Goal: Entertainment & Leisure: Consume media (video, audio)

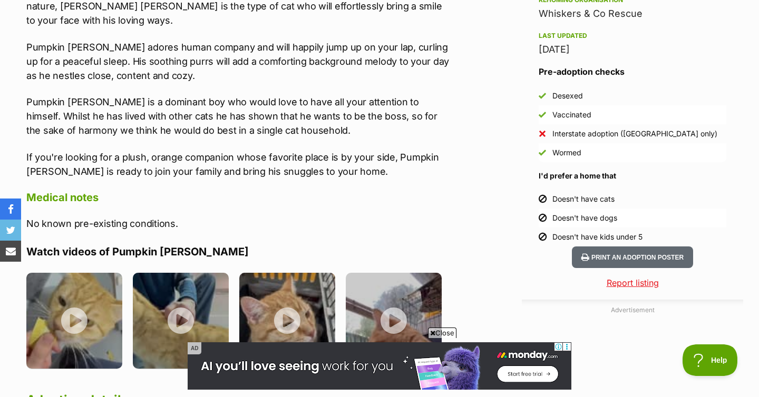
click at [446, 329] on span "Close" at bounding box center [442, 333] width 28 height 11
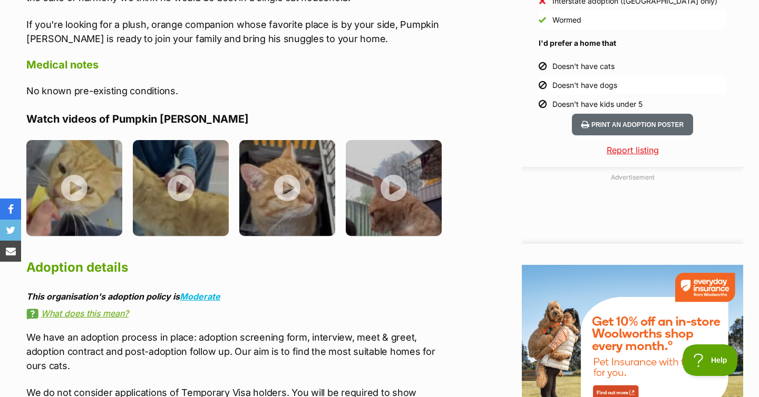
scroll to position [1143, 0]
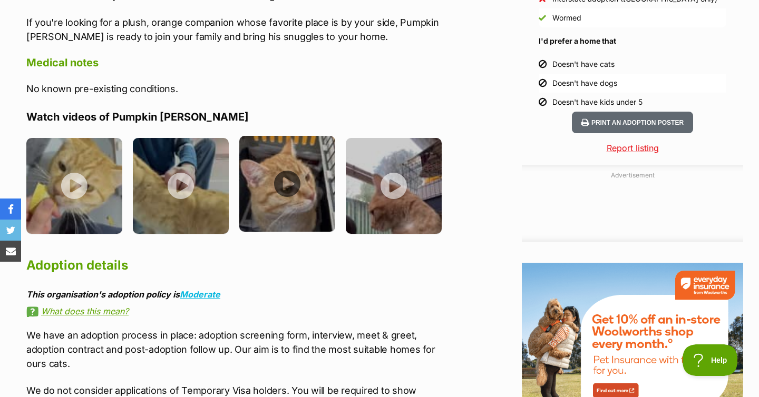
click at [326, 154] on img at bounding box center [287, 184] width 96 height 96
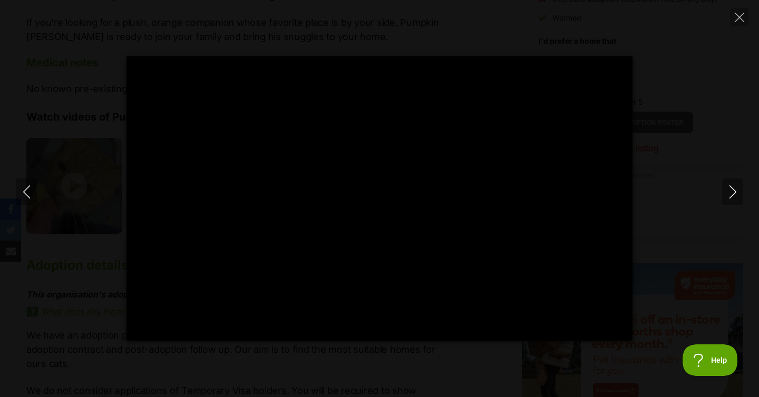
type input "100"
click at [79, 283] on div "Pause Play % buffered 00:00 -00:00 Unmute Mute Disable captions Enable captions…" at bounding box center [379, 198] width 759 height 285
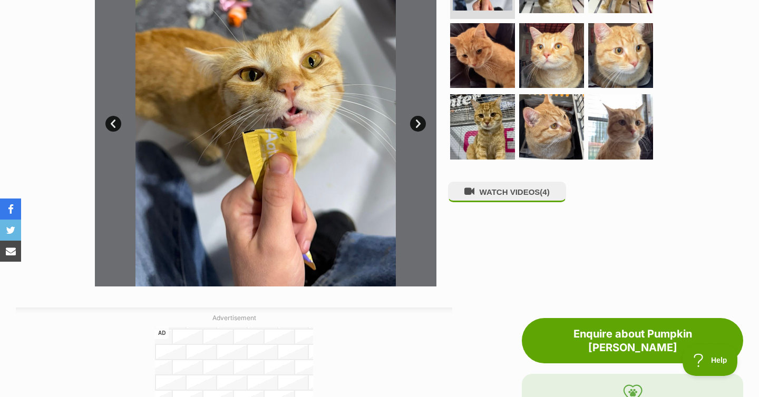
scroll to position [271, 0]
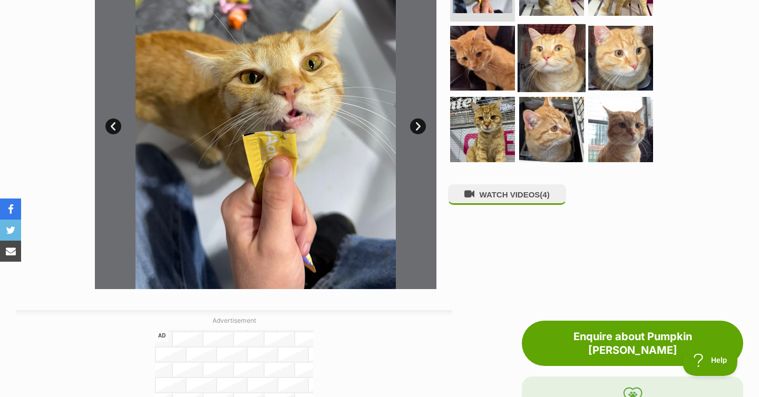
click at [541, 85] on img at bounding box center [552, 58] width 68 height 68
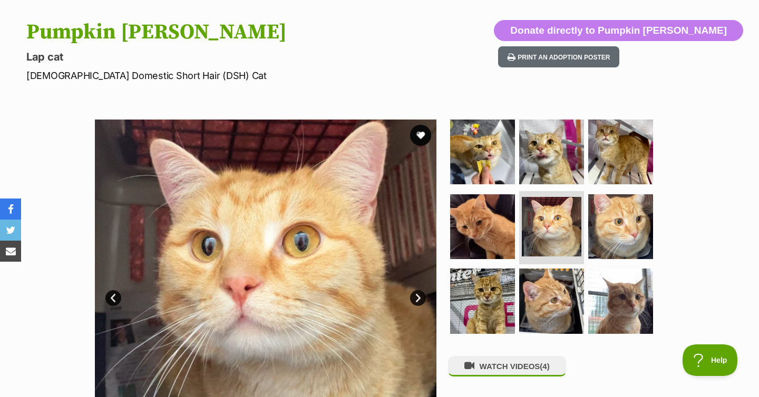
scroll to position [96, 0]
